Goal: Task Accomplishment & Management: Complete application form

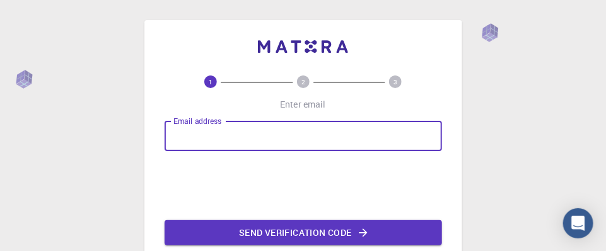
click at [238, 134] on input "Email address" at bounding box center [303, 136] width 277 height 30
type input "[EMAIL_ADDRESS][DOMAIN_NAME]"
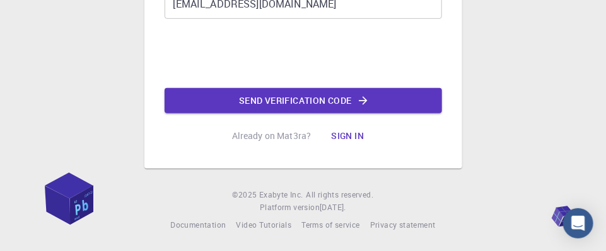
scroll to position [69, 0]
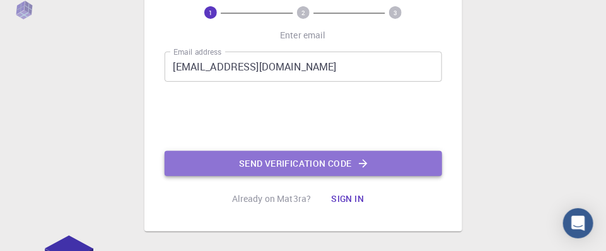
click at [350, 159] on button "Send verification code" at bounding box center [303, 163] width 277 height 25
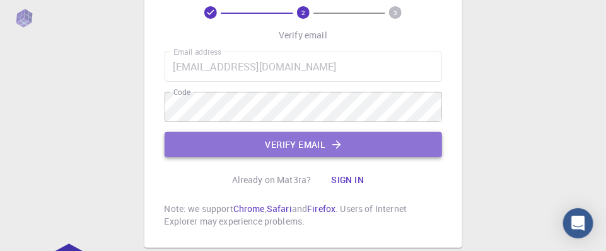
click at [329, 144] on button "Verify email" at bounding box center [303, 144] width 277 height 25
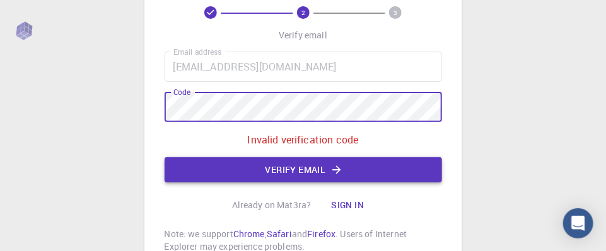
click at [361, 159] on button "Verify email" at bounding box center [303, 170] width 277 height 25
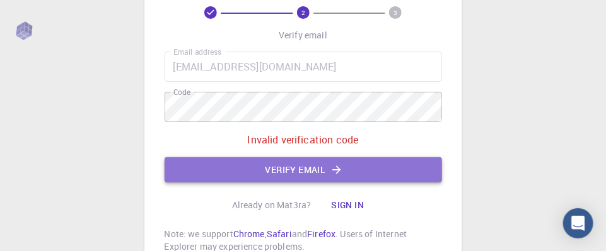
click at [315, 166] on button "Verify email" at bounding box center [303, 170] width 277 height 25
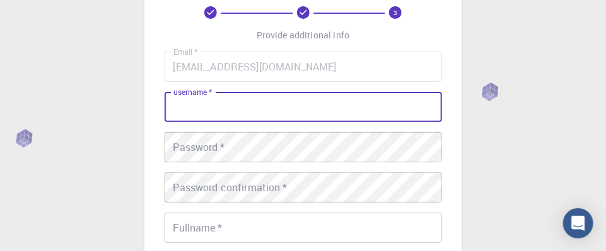
click at [284, 118] on input "username   *" at bounding box center [303, 107] width 277 height 30
type input "ko"
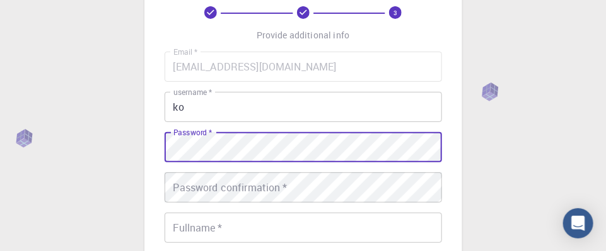
click at [140, 141] on div "3 Provide additional info Email   * [EMAIL_ADDRESS][DOMAIN_NAME] Email   * user…" at bounding box center [303, 252] width 606 height 642
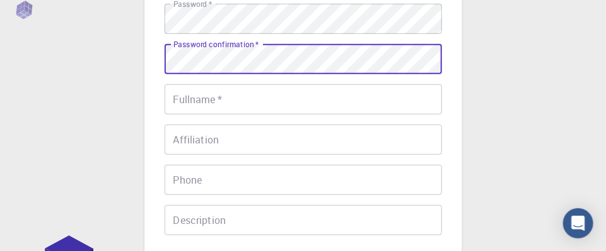
scroll to position [258, 0]
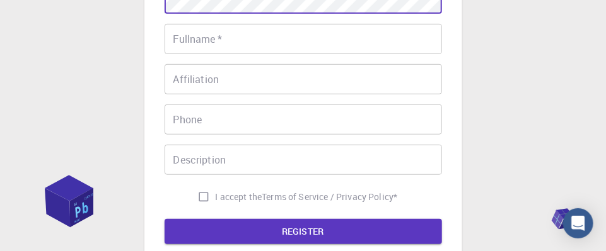
click at [238, 43] on input "Fullname   *" at bounding box center [303, 39] width 277 height 30
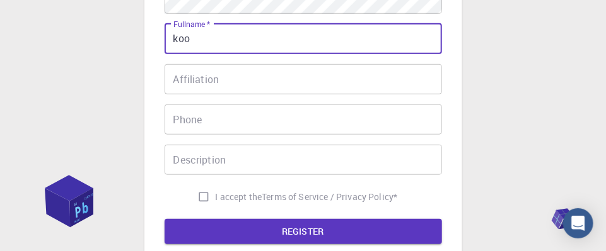
type input "koo"
click at [212, 81] on input "Affiliation" at bounding box center [303, 79] width 277 height 30
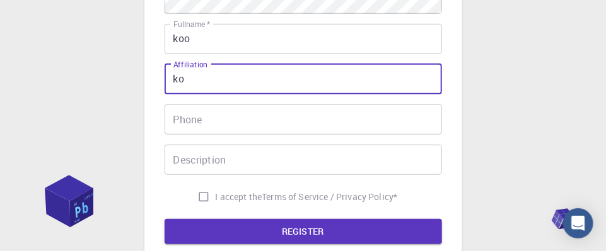
type input "ko"
click at [206, 122] on input "Phone" at bounding box center [303, 120] width 277 height 30
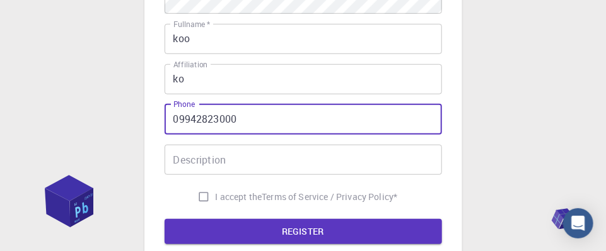
type input "09942823000"
click at [205, 160] on input "Description" at bounding box center [303, 160] width 277 height 30
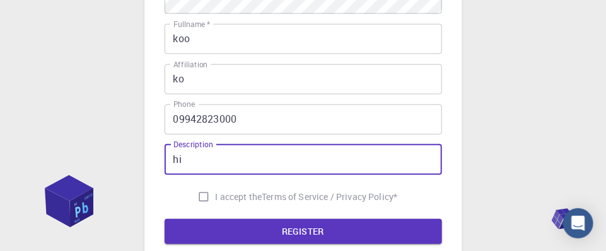
type input "hi"
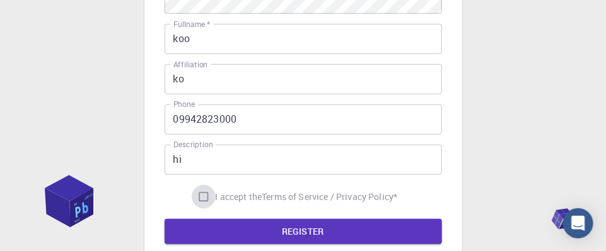
click at [199, 202] on input "I accept the Terms of Service / Privacy Policy *" at bounding box center [204, 197] width 24 height 24
checkbox input "true"
click at [286, 229] on button "REGISTER" at bounding box center [303, 231] width 277 height 25
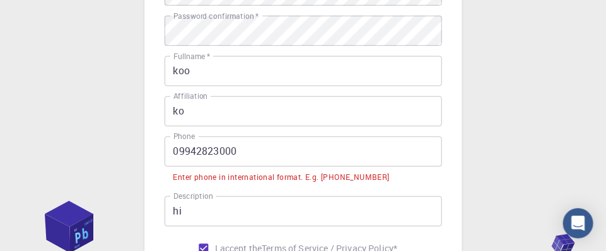
scroll to position [291, 0]
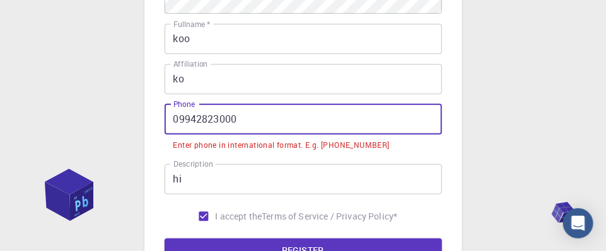
click at [181, 120] on input "09942823000" at bounding box center [303, 120] width 277 height 30
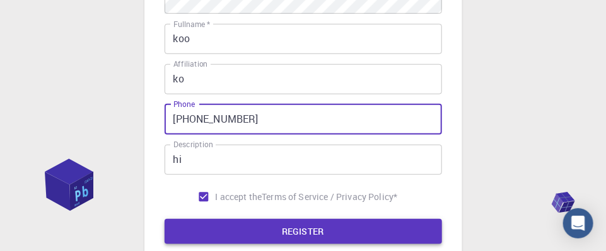
type input "[PHONE_NUMBER]"
click at [268, 229] on button "REGISTER" at bounding box center [303, 231] width 277 height 25
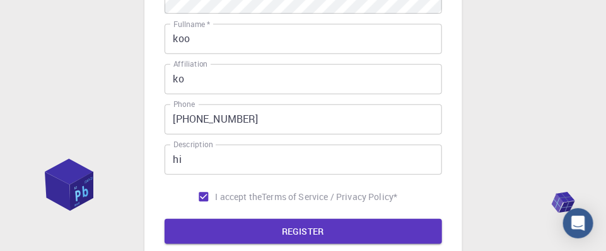
scroll to position [354, 0]
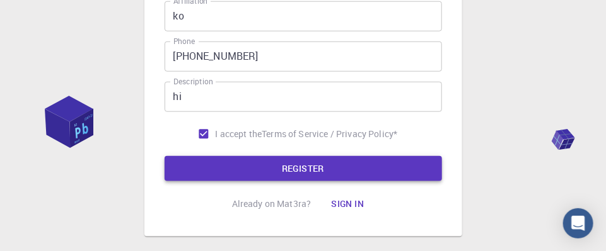
click at [296, 168] on button "REGISTER" at bounding box center [303, 168] width 277 height 25
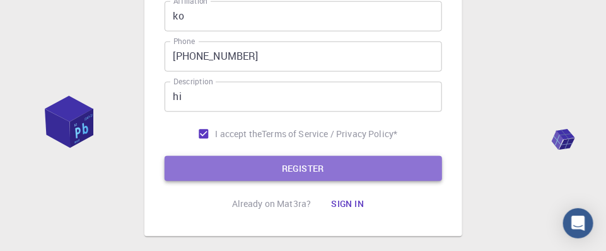
click at [296, 168] on button "REGISTER" at bounding box center [303, 168] width 277 height 25
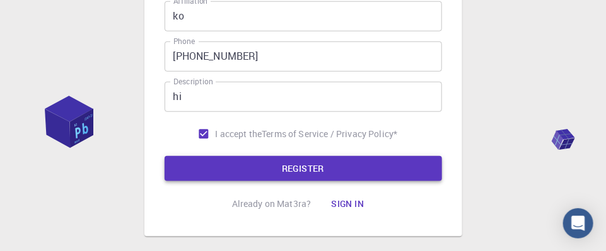
click at [296, 168] on button "REGISTER" at bounding box center [303, 168] width 277 height 25
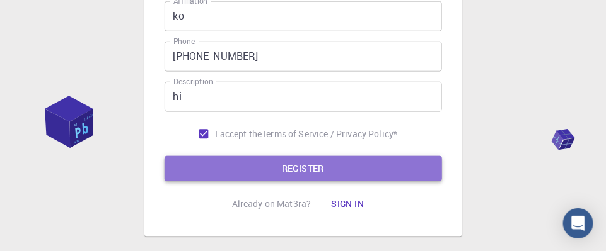
click at [296, 168] on button "REGISTER" at bounding box center [303, 168] width 277 height 25
